Goal: Task Accomplishment & Management: Complete application form

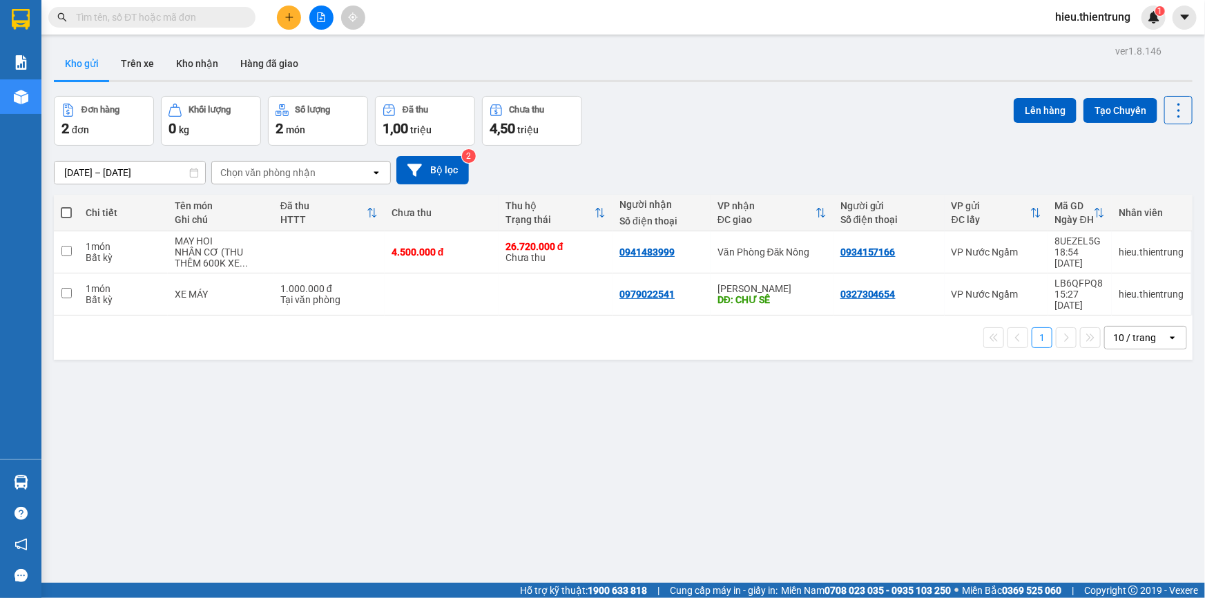
click at [291, 3] on div "Kết quả tìm kiếm ( 0 ) Bộ lọc Ngày tạo đơn gần nhất No Data hieu.thientrung 1" at bounding box center [602, 17] width 1205 height 35
click at [285, 18] on icon "plus" at bounding box center [290, 17] width 10 height 10
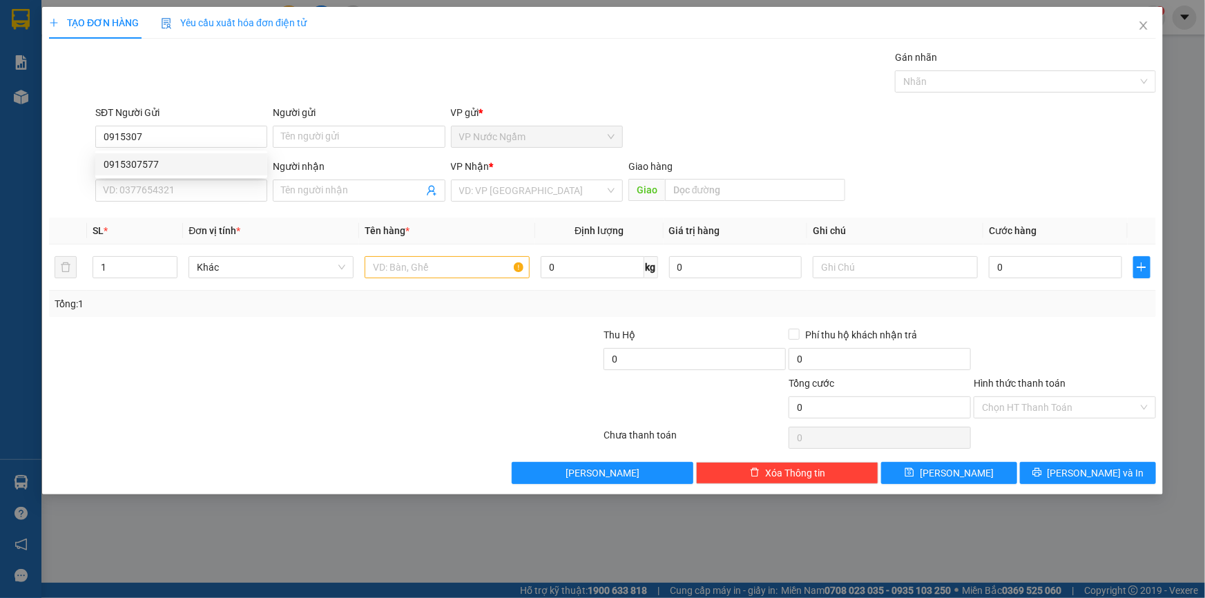
click at [221, 154] on div "0915307577 0915307577" at bounding box center [181, 165] width 172 height 28
click at [202, 137] on input "0915307" at bounding box center [181, 137] width 172 height 22
click at [197, 160] on div "0915307577" at bounding box center [181, 164] width 155 height 15
type input "0915307577"
type input "0982000376"
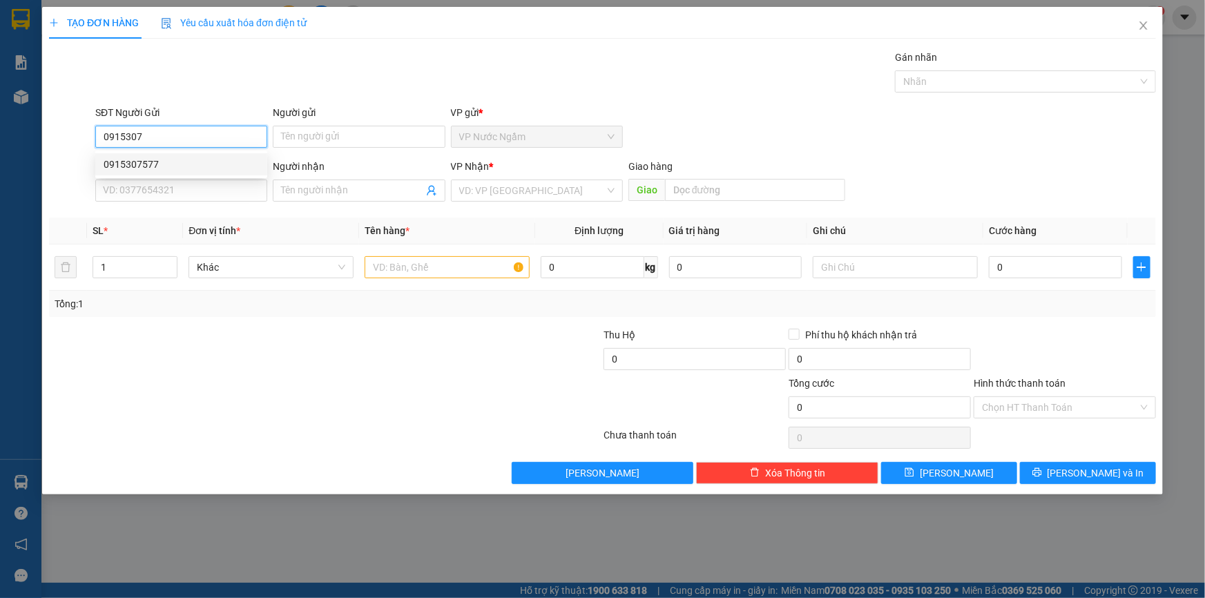
type input "NGUYỆT"
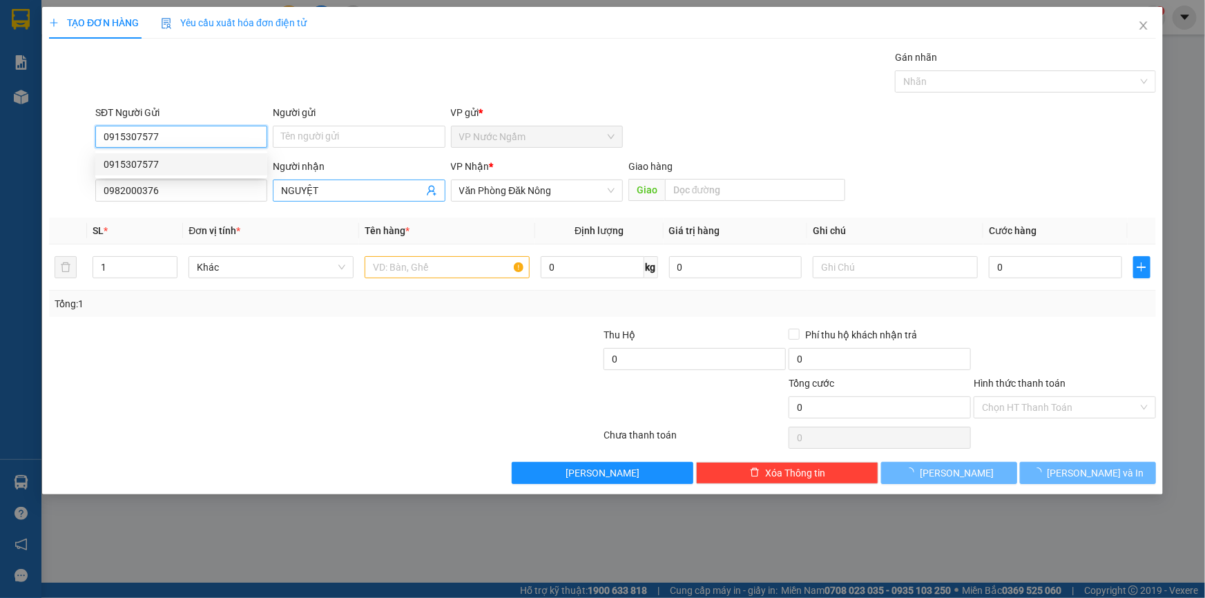
type input "100.000"
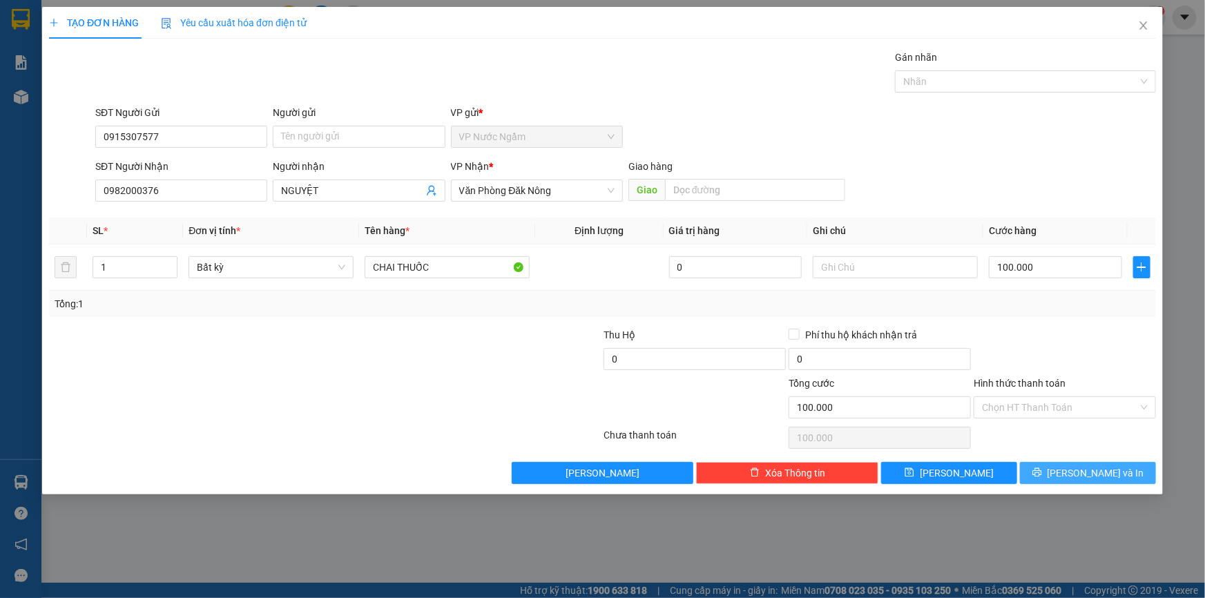
click at [1122, 472] on button "[PERSON_NAME] và In" at bounding box center [1088, 473] width 136 height 22
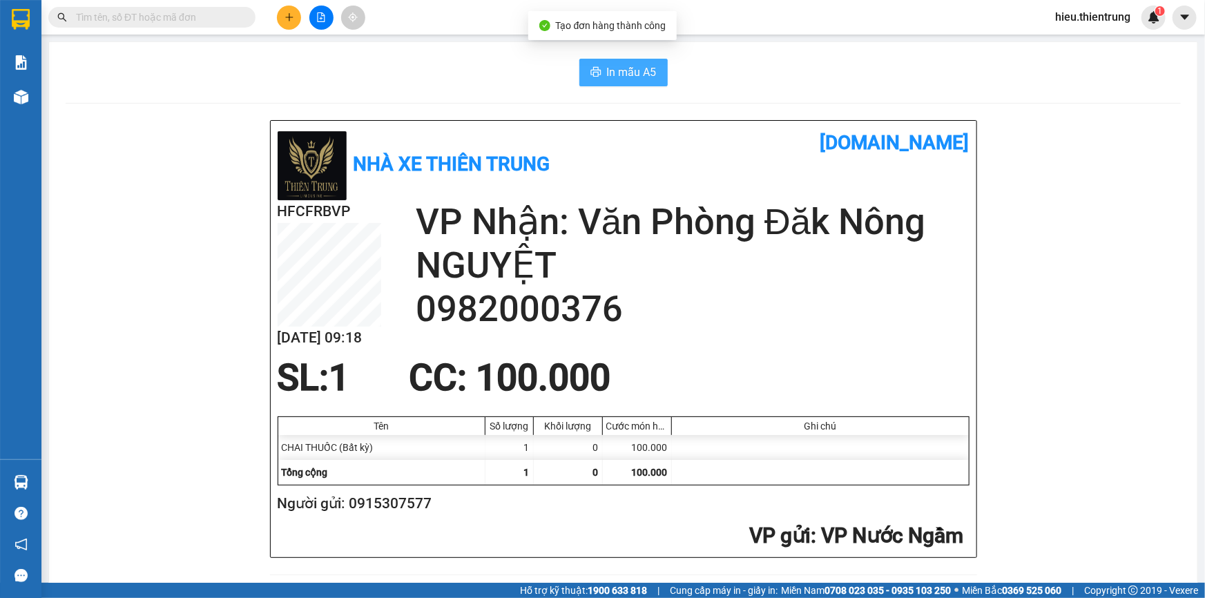
click at [619, 70] on span "In mẫu A5" at bounding box center [632, 72] width 50 height 17
click at [636, 73] on span "In mẫu A5" at bounding box center [632, 72] width 50 height 17
